Goal: Transaction & Acquisition: Book appointment/travel/reservation

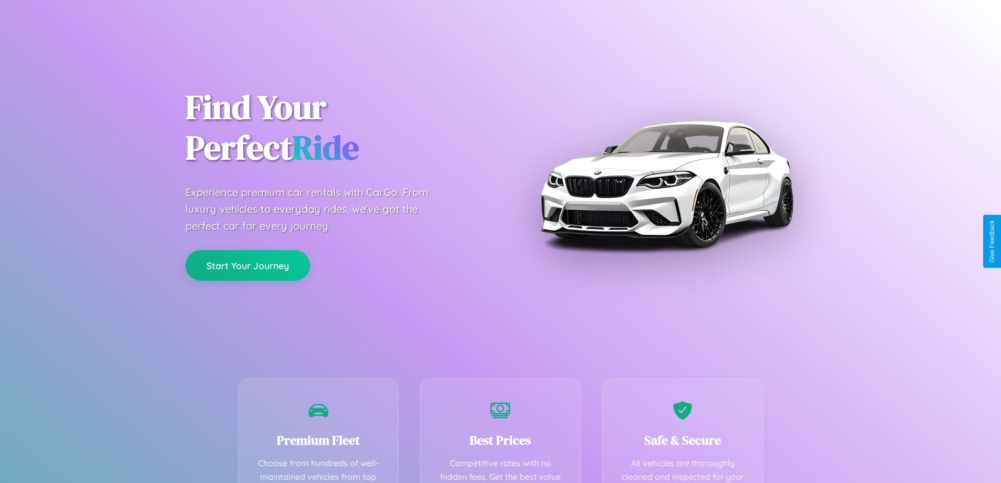
scroll to position [306, 0]
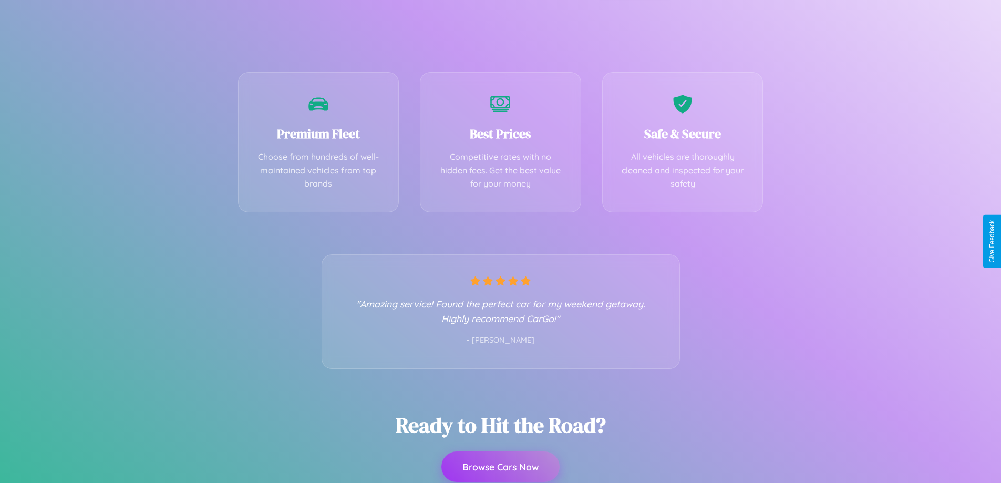
click at [500, 467] on button "Browse Cars Now" at bounding box center [501, 467] width 118 height 30
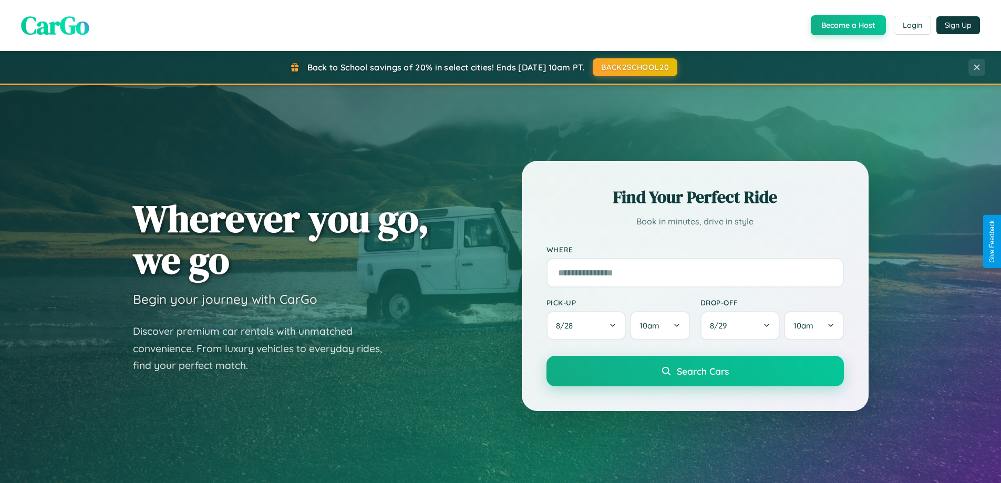
scroll to position [2023, 0]
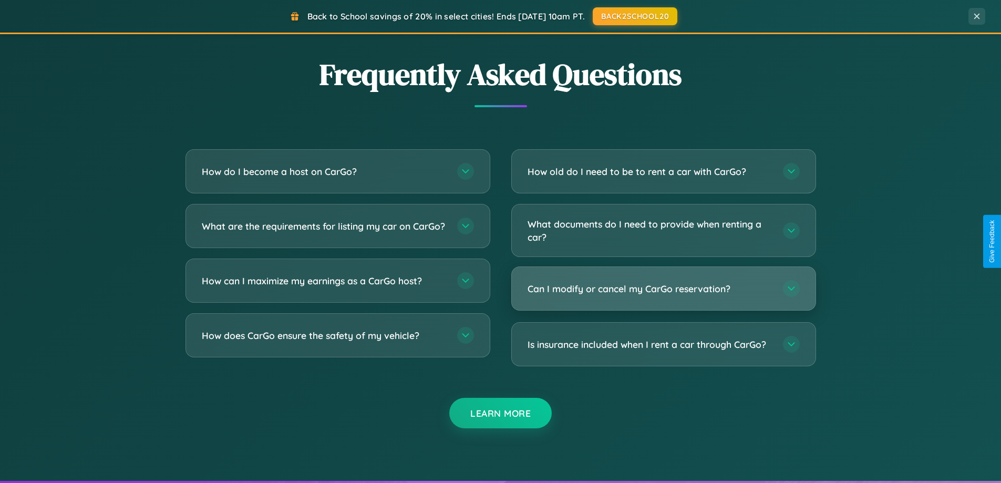
click at [663, 289] on h3 "Can I modify or cancel my CarGo reservation?" at bounding box center [650, 288] width 245 height 13
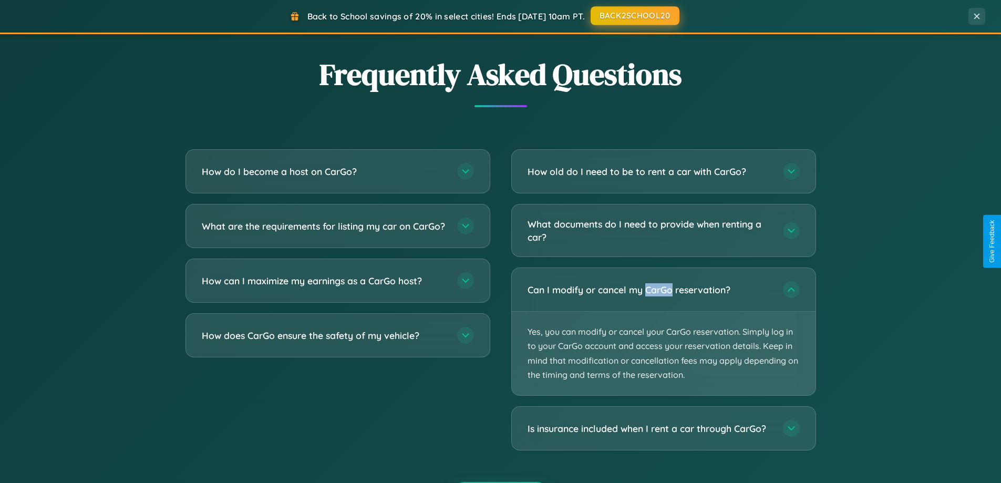
click at [635, 16] on button "BACK2SCHOOL20" at bounding box center [635, 15] width 89 height 19
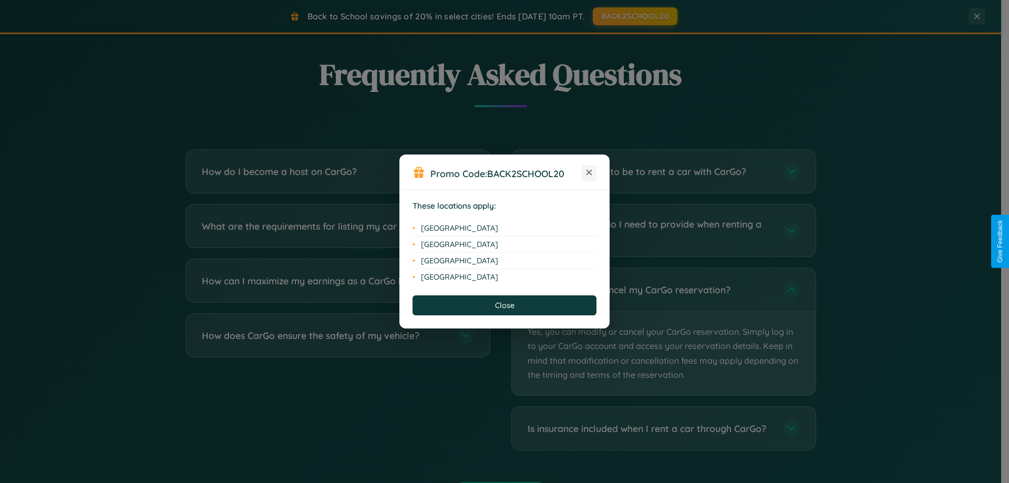
click at [589, 173] on icon at bounding box center [590, 173] width 6 height 6
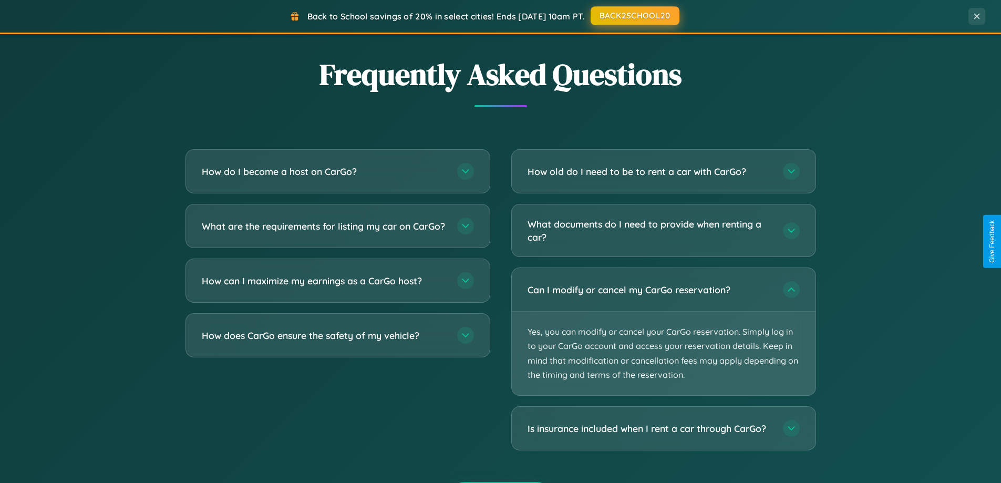
click at [635, 16] on button "BACK2SCHOOL20" at bounding box center [635, 15] width 89 height 19
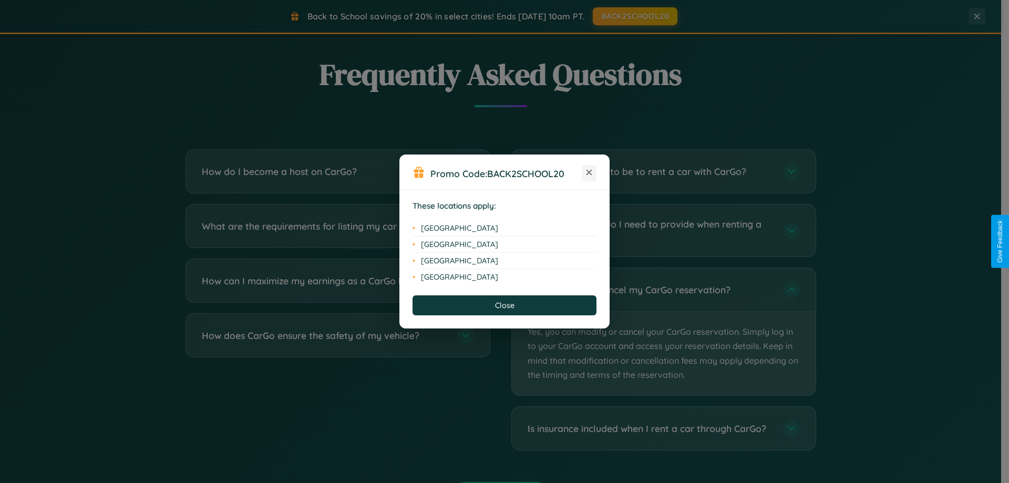
click at [589, 173] on icon at bounding box center [590, 173] width 6 height 6
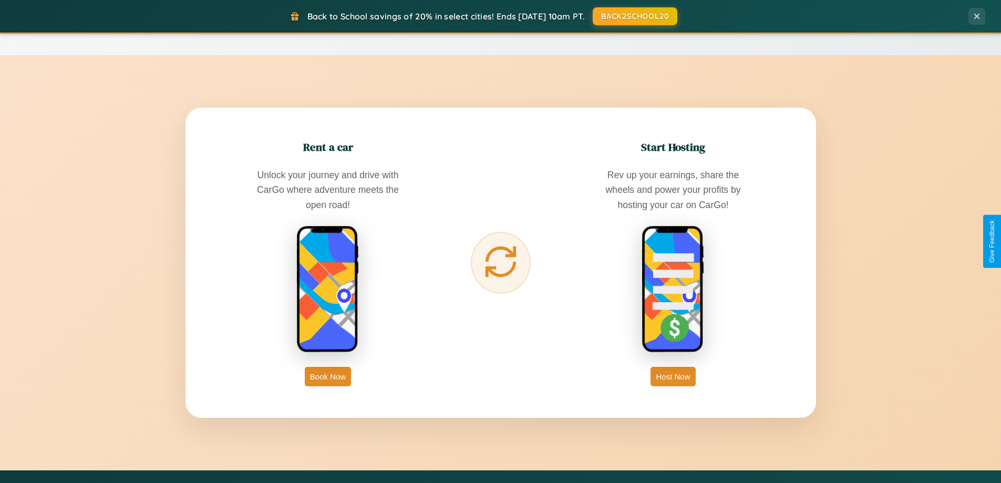
scroll to position [0, 0]
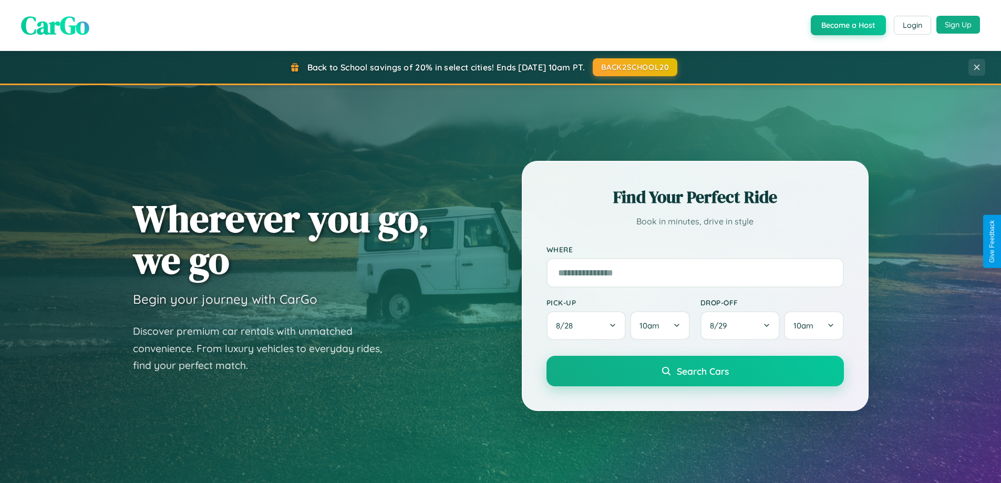
click at [958, 25] on button "Sign Up" at bounding box center [959, 25] width 44 height 18
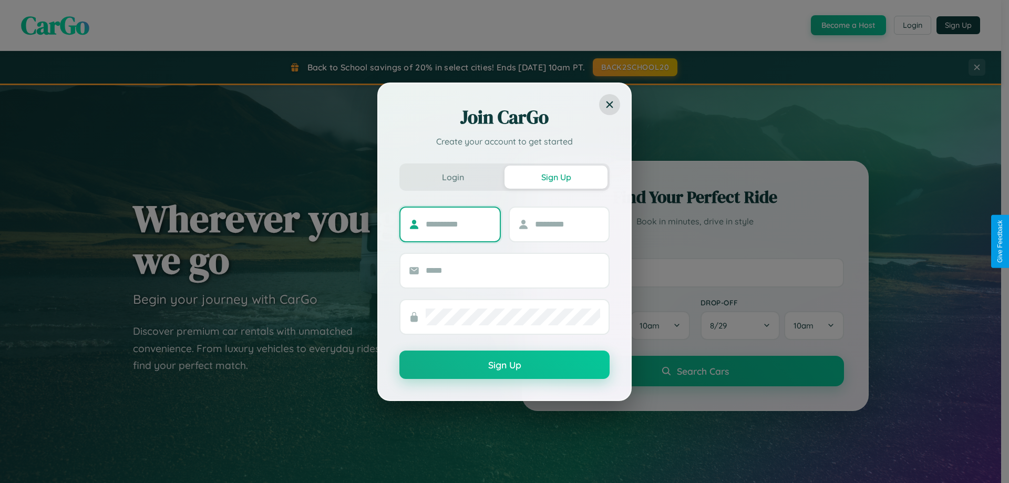
click at [458, 224] on input "text" at bounding box center [459, 224] width 66 height 17
type input "******"
click at [567, 224] on input "text" at bounding box center [568, 224] width 66 height 17
type input "*****"
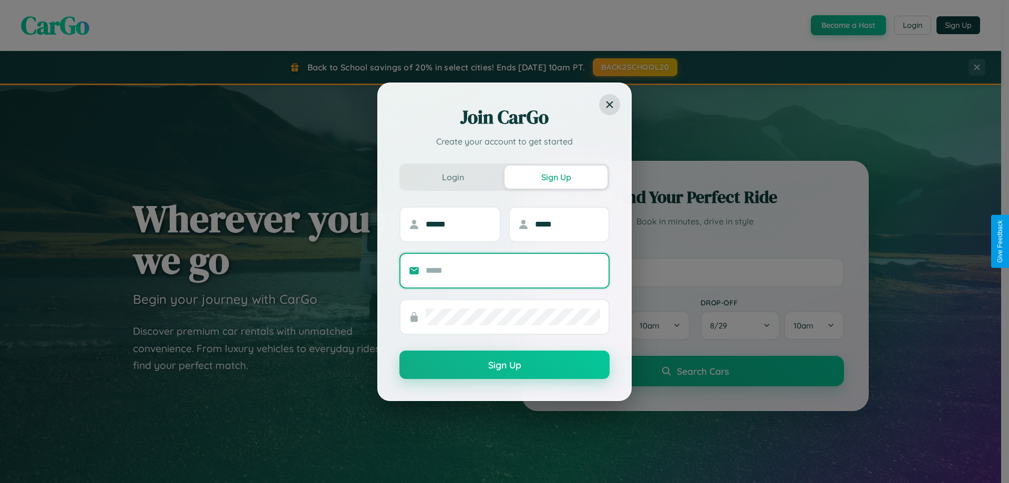
click at [513, 270] on input "text" at bounding box center [513, 270] width 175 height 17
type input "**********"
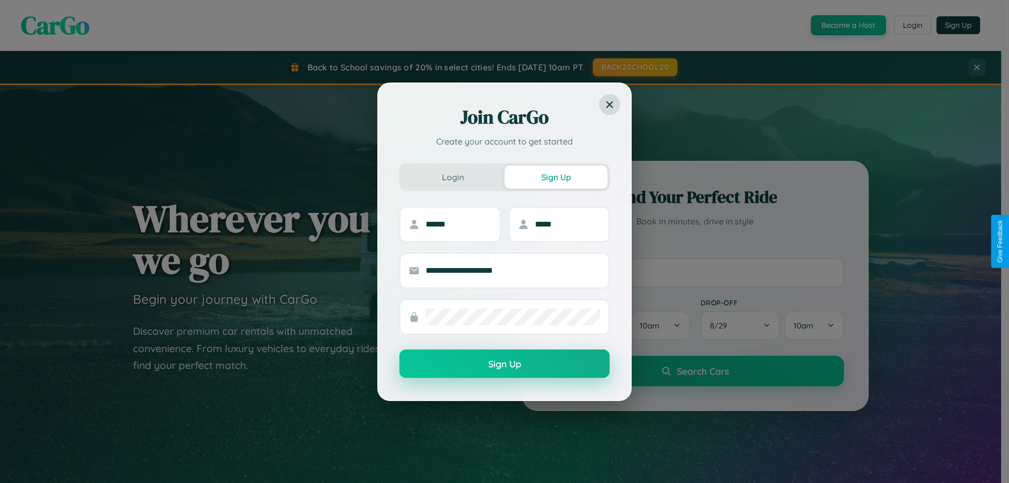
click at [505, 364] on button "Sign Up" at bounding box center [505, 364] width 210 height 28
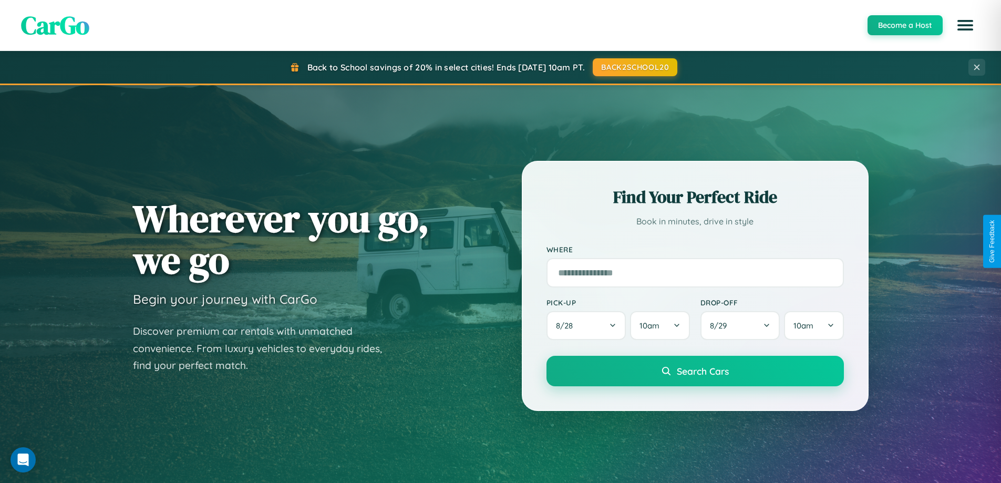
scroll to position [453, 0]
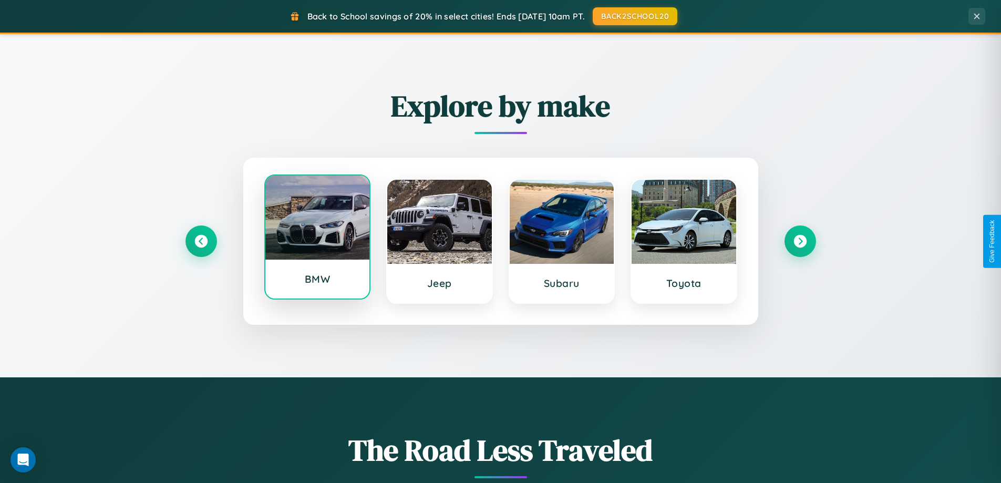
click at [317, 240] on div at bounding box center [317, 218] width 105 height 84
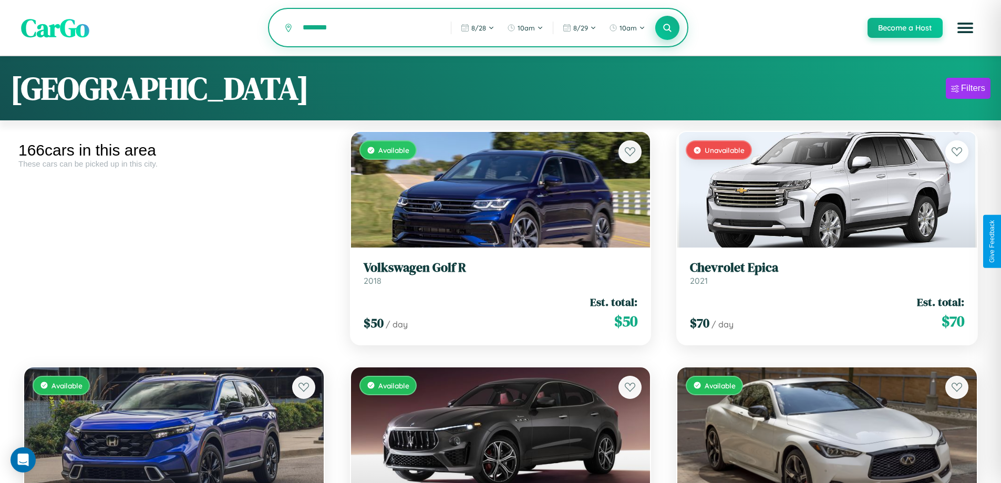
type input "********"
click at [667, 28] on icon at bounding box center [668, 28] width 10 height 10
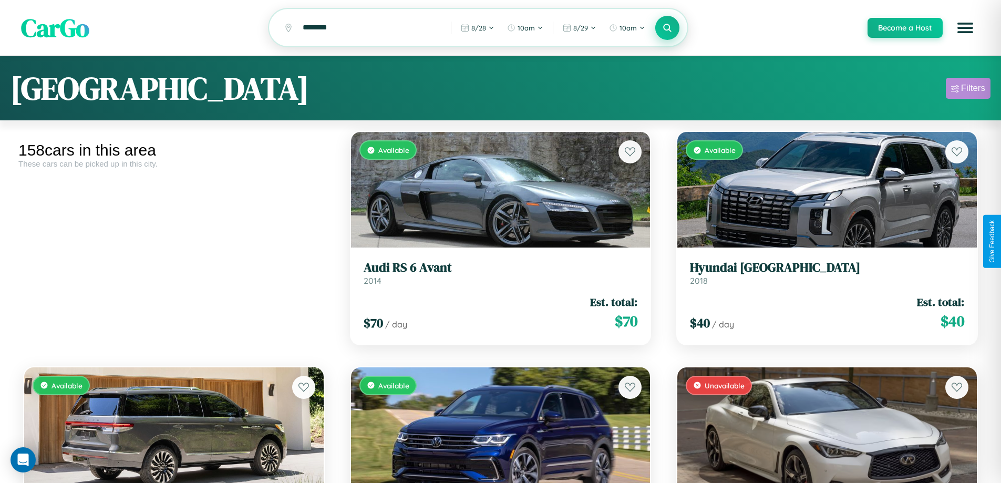
click at [968, 90] on div "Filters" at bounding box center [973, 88] width 24 height 11
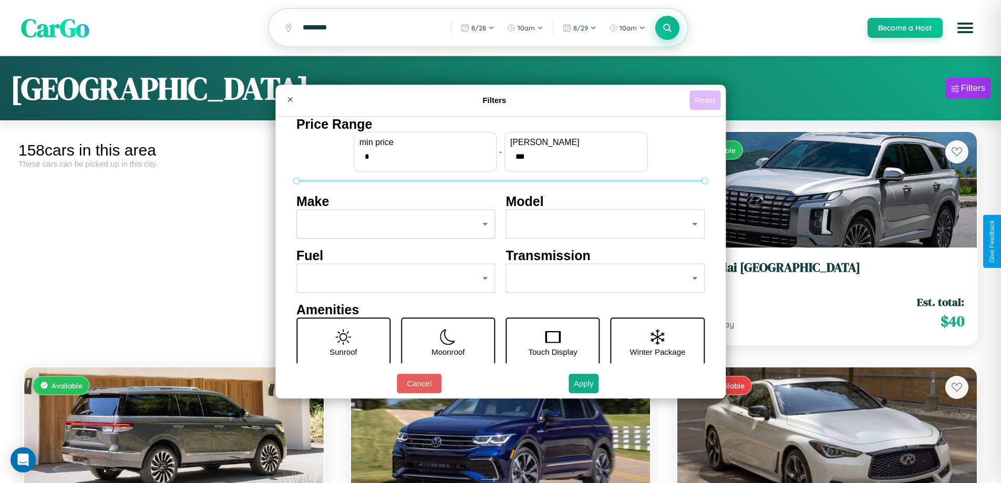
click at [707, 100] on button "Reset" at bounding box center [705, 99] width 31 height 19
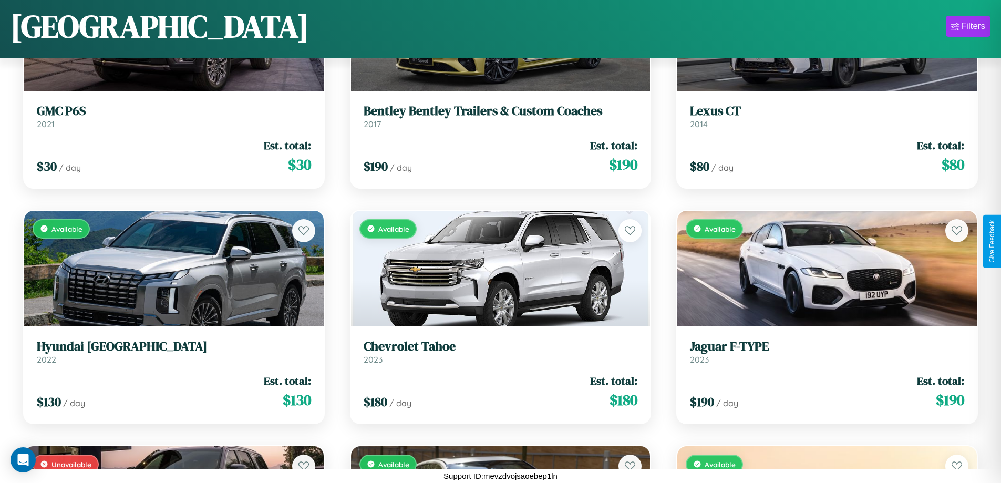
scroll to position [2738, 0]
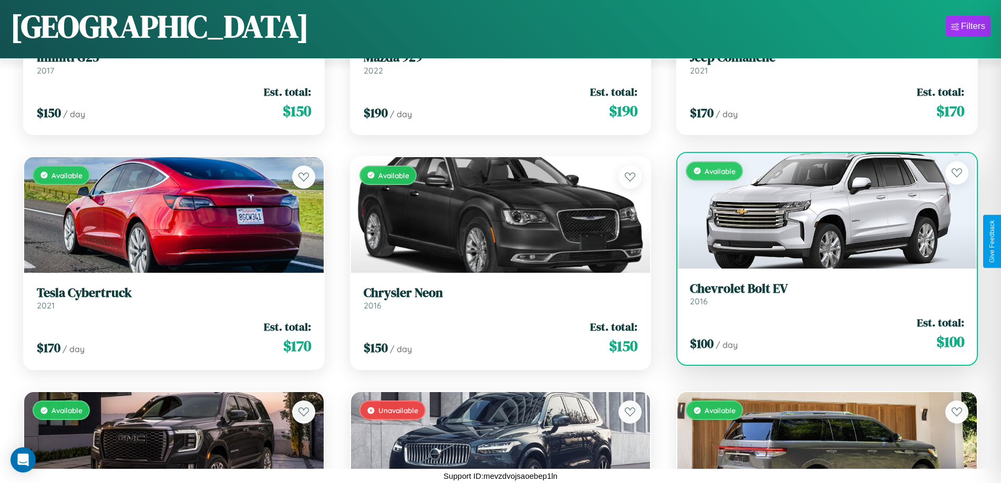
click at [821, 296] on link "Chevrolet Bolt EV 2016" at bounding box center [827, 294] width 274 height 26
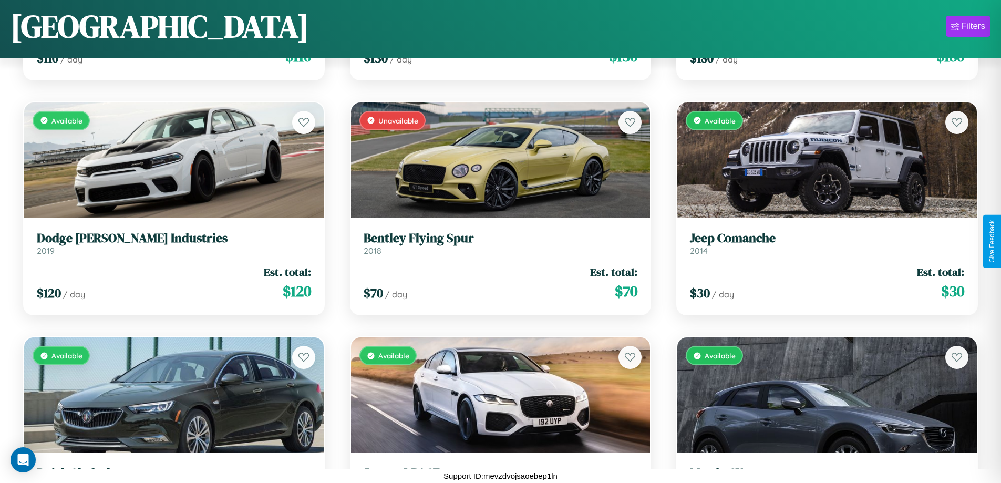
scroll to position [4856, 0]
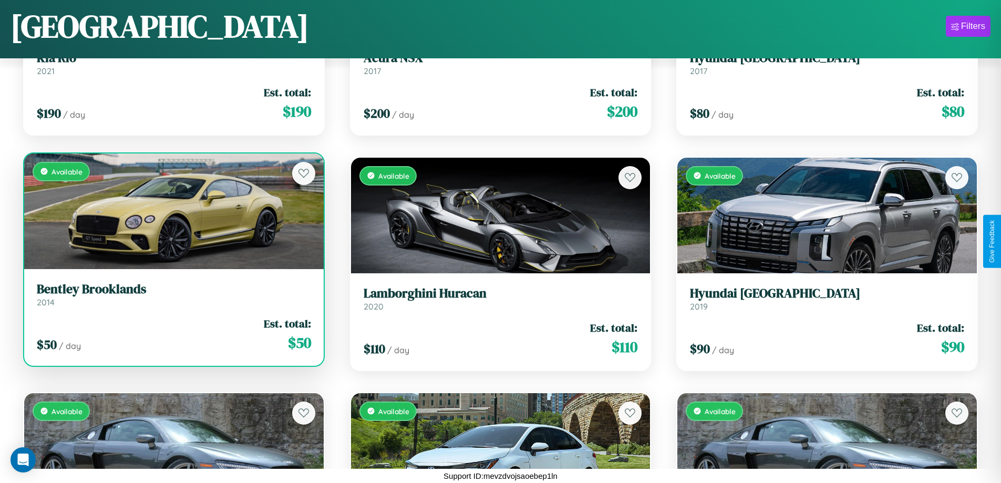
click at [172, 299] on link "Bentley Brooklands 2014" at bounding box center [174, 295] width 274 height 26
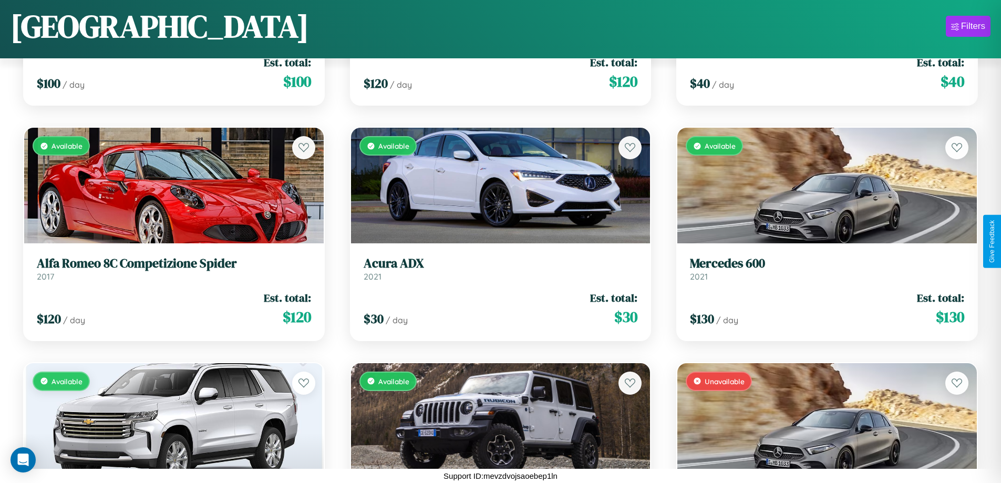
scroll to position [10035, 0]
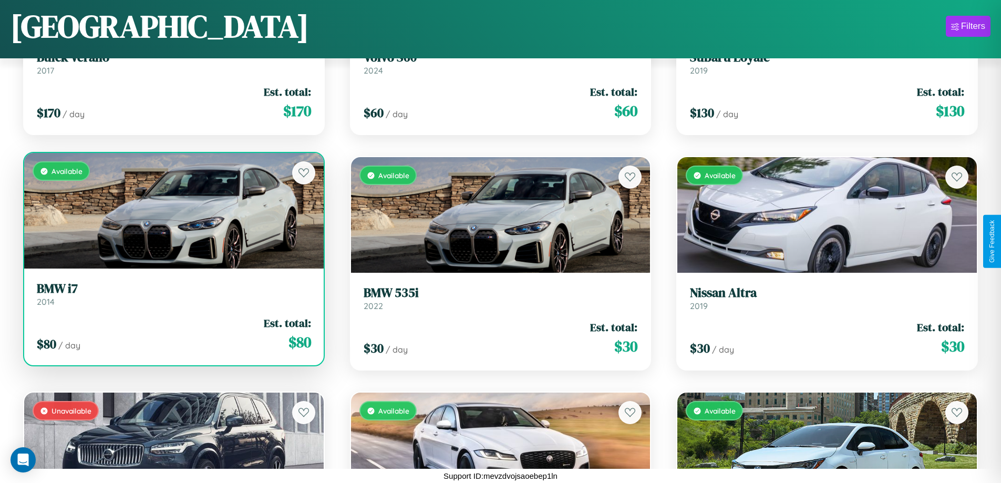
click at [172, 211] on div "Available" at bounding box center [174, 211] width 300 height 116
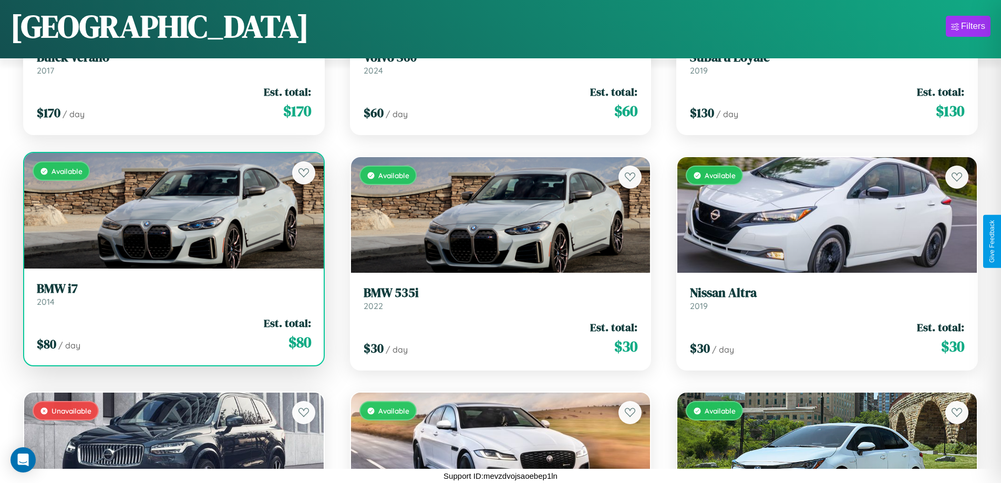
click at [172, 211] on div "Available" at bounding box center [174, 211] width 300 height 116
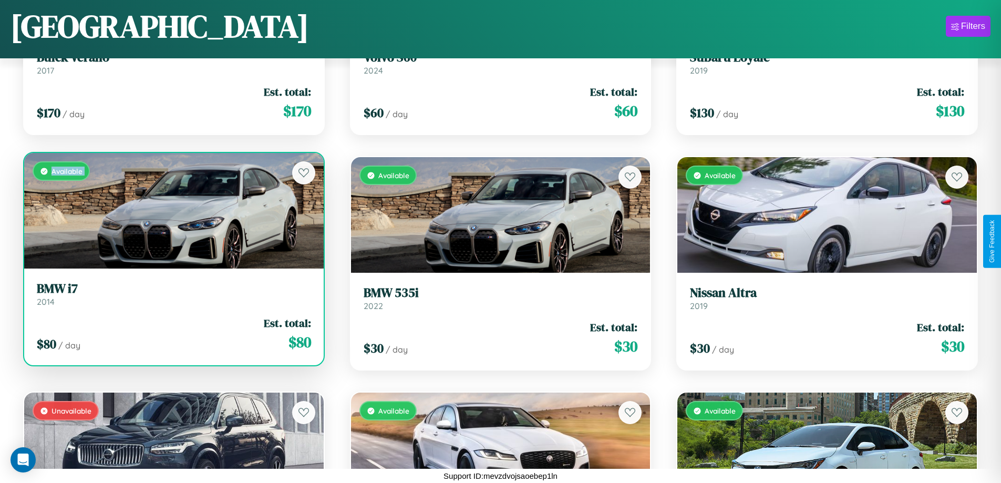
click at [172, 211] on div "Available" at bounding box center [174, 211] width 300 height 116
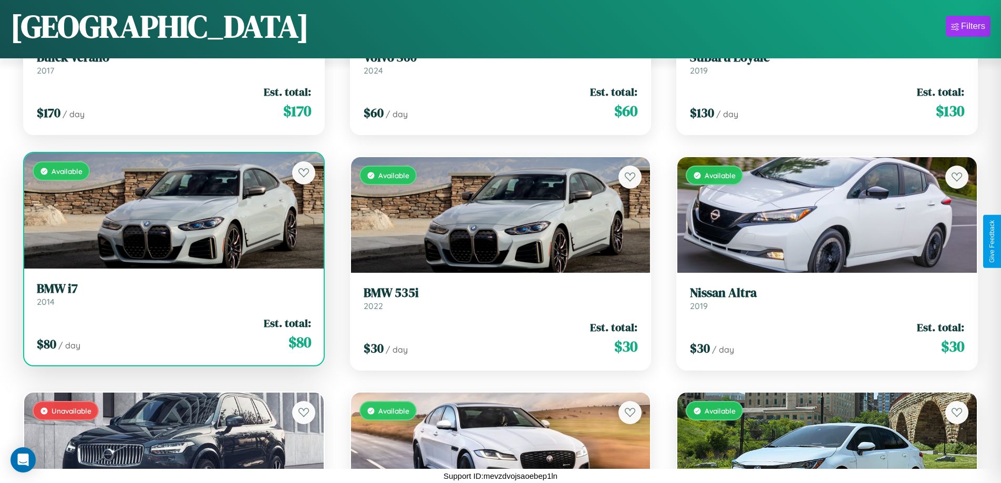
click at [172, 211] on div "Available" at bounding box center [174, 211] width 300 height 116
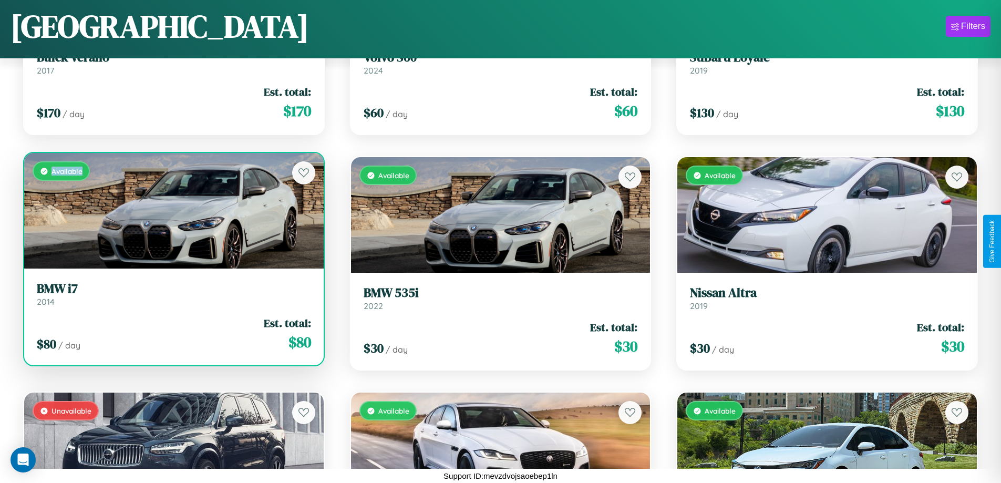
click at [172, 211] on div "Available" at bounding box center [174, 211] width 300 height 116
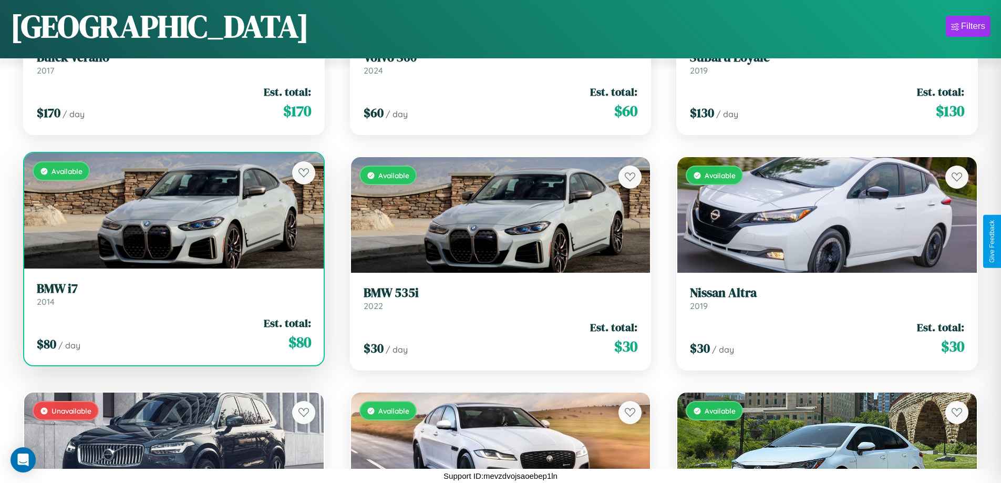
click at [172, 294] on h3 "BMW i7" at bounding box center [174, 288] width 274 height 15
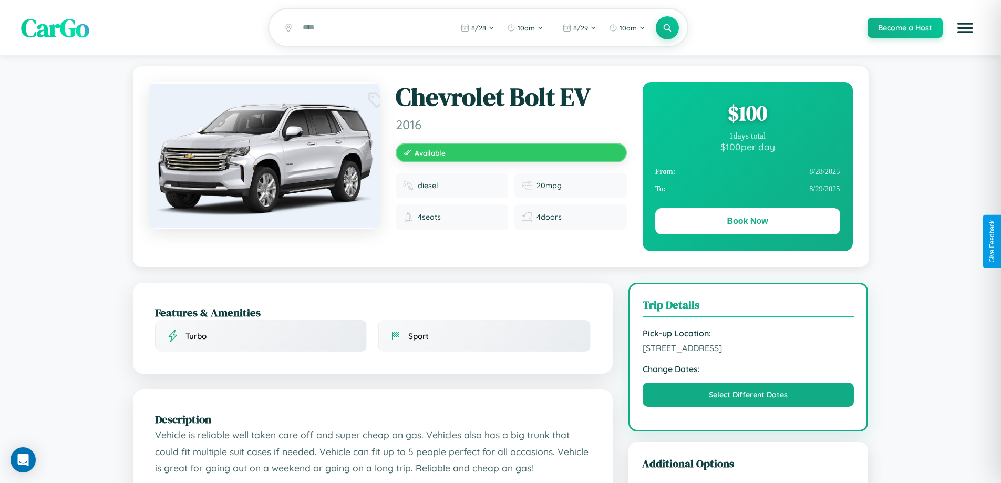
scroll to position [283, 0]
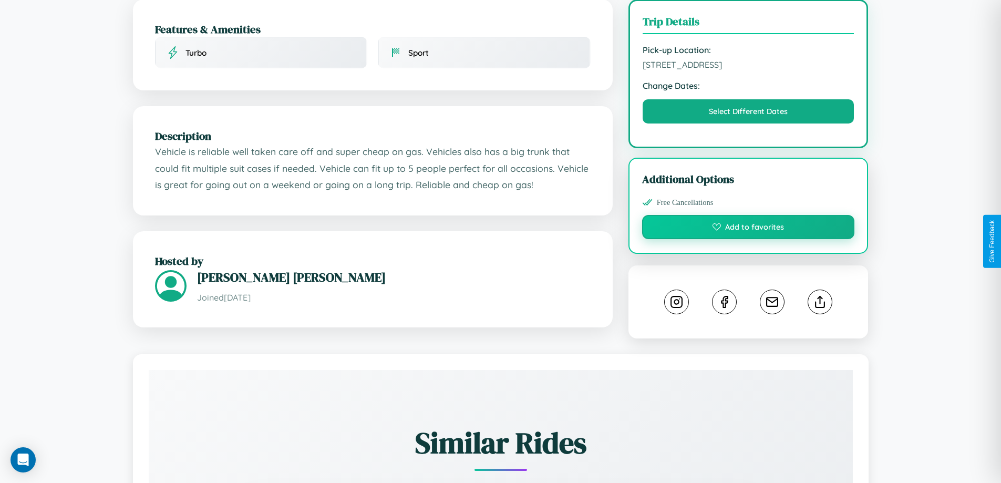
click at [749, 239] on button "Add to favorites" at bounding box center [748, 227] width 213 height 24
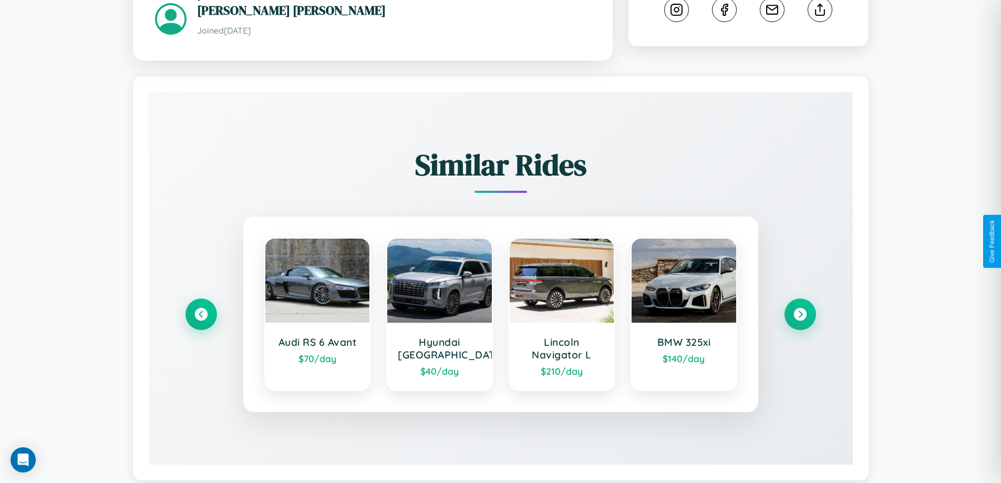
scroll to position [599, 0]
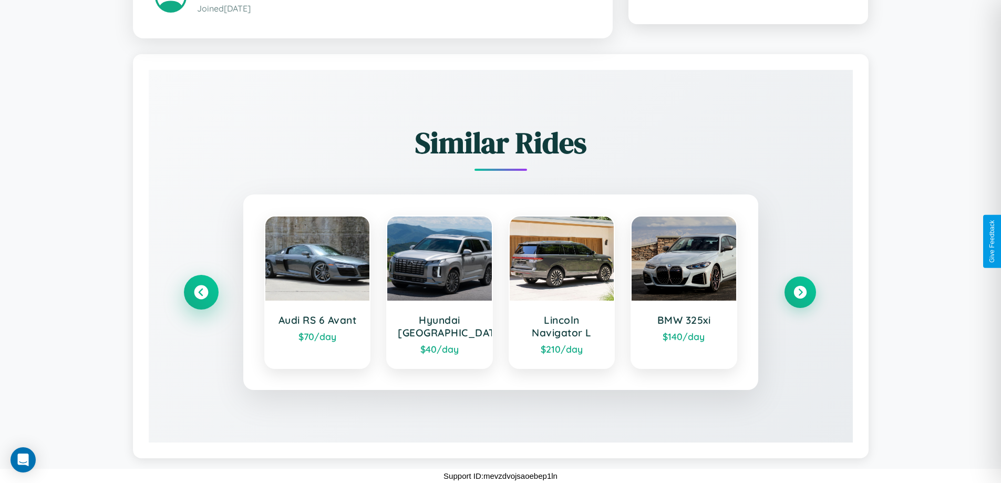
click at [201, 292] on icon at bounding box center [201, 292] width 14 height 14
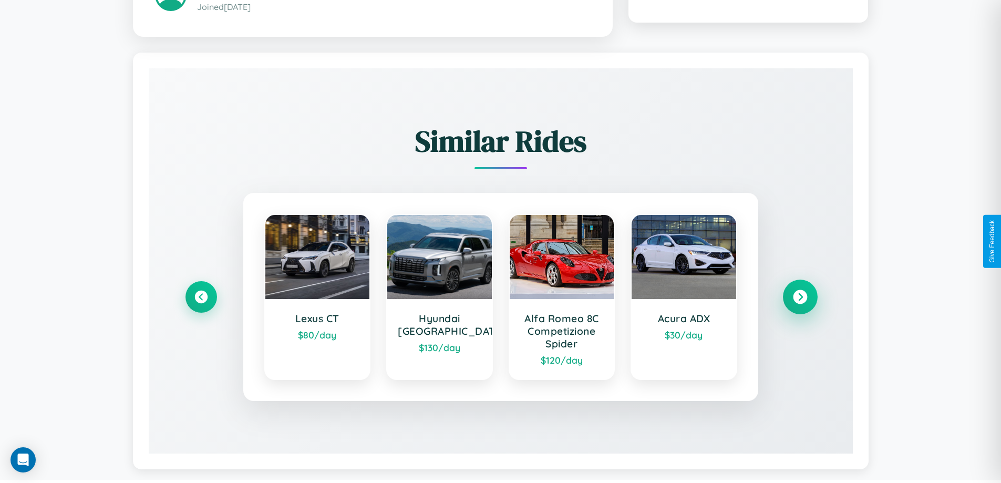
click at [800, 299] on icon at bounding box center [800, 297] width 14 height 14
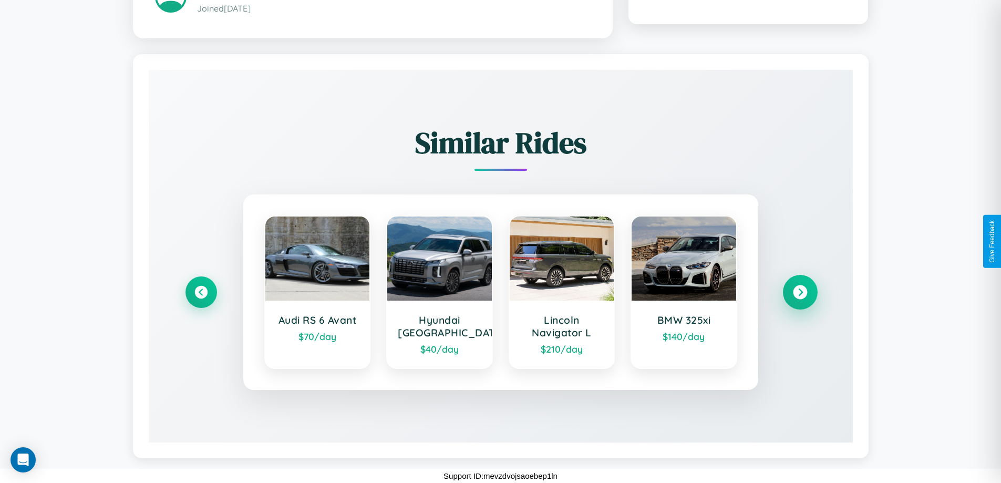
click at [800, 292] on icon at bounding box center [800, 292] width 14 height 14
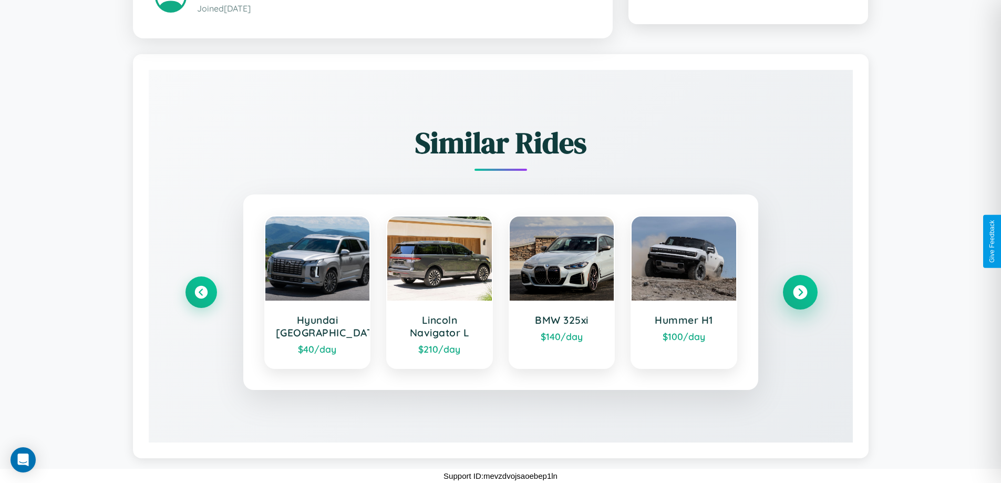
click at [800, 292] on icon at bounding box center [800, 292] width 14 height 14
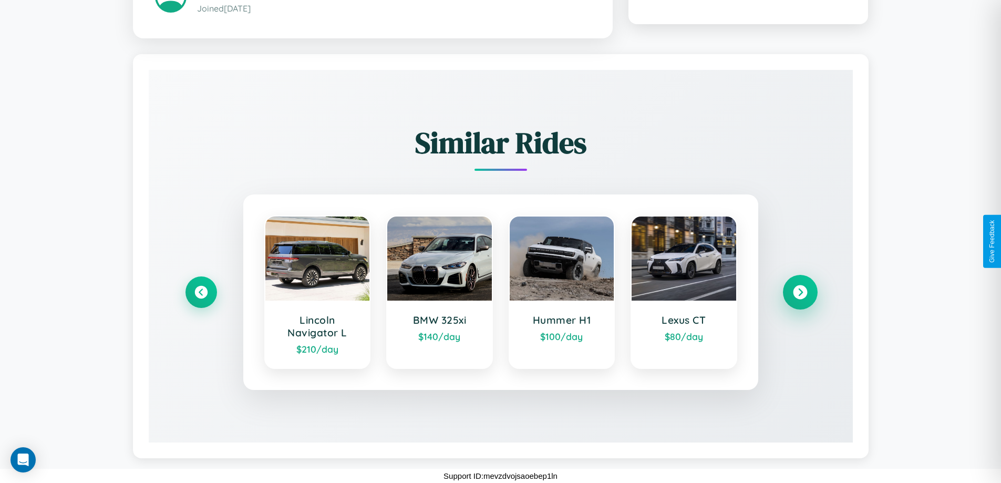
click at [800, 292] on icon at bounding box center [800, 292] width 14 height 14
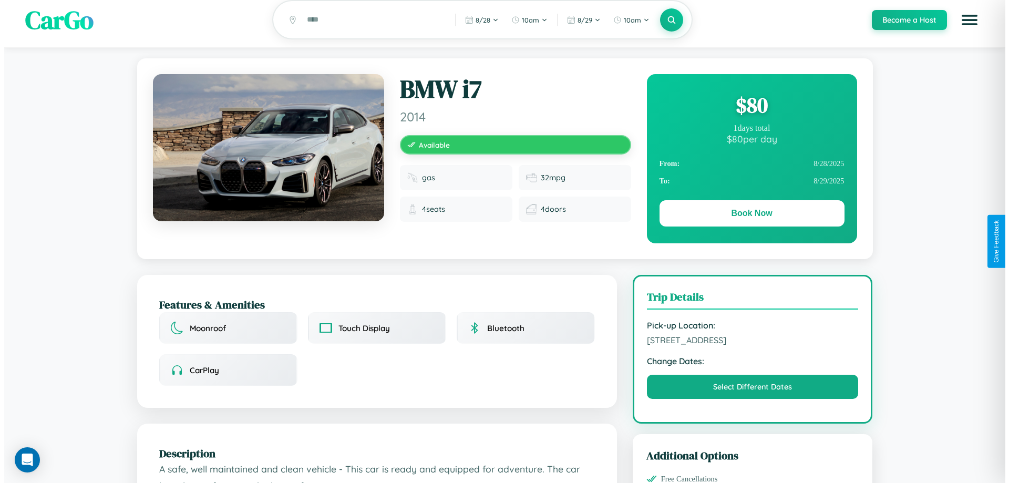
scroll to position [0, 0]
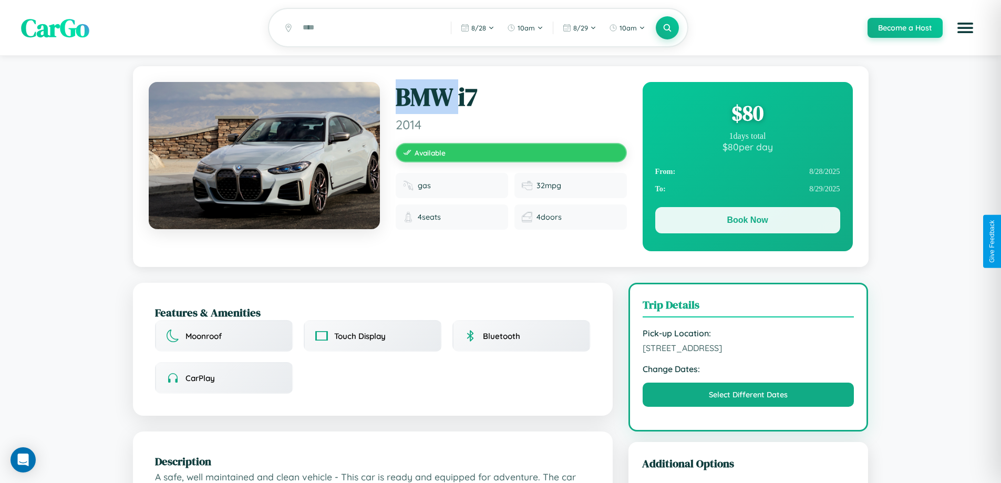
click at [748, 222] on button "Book Now" at bounding box center [748, 220] width 185 height 26
